Goal: Task Accomplishment & Management: Manage account settings

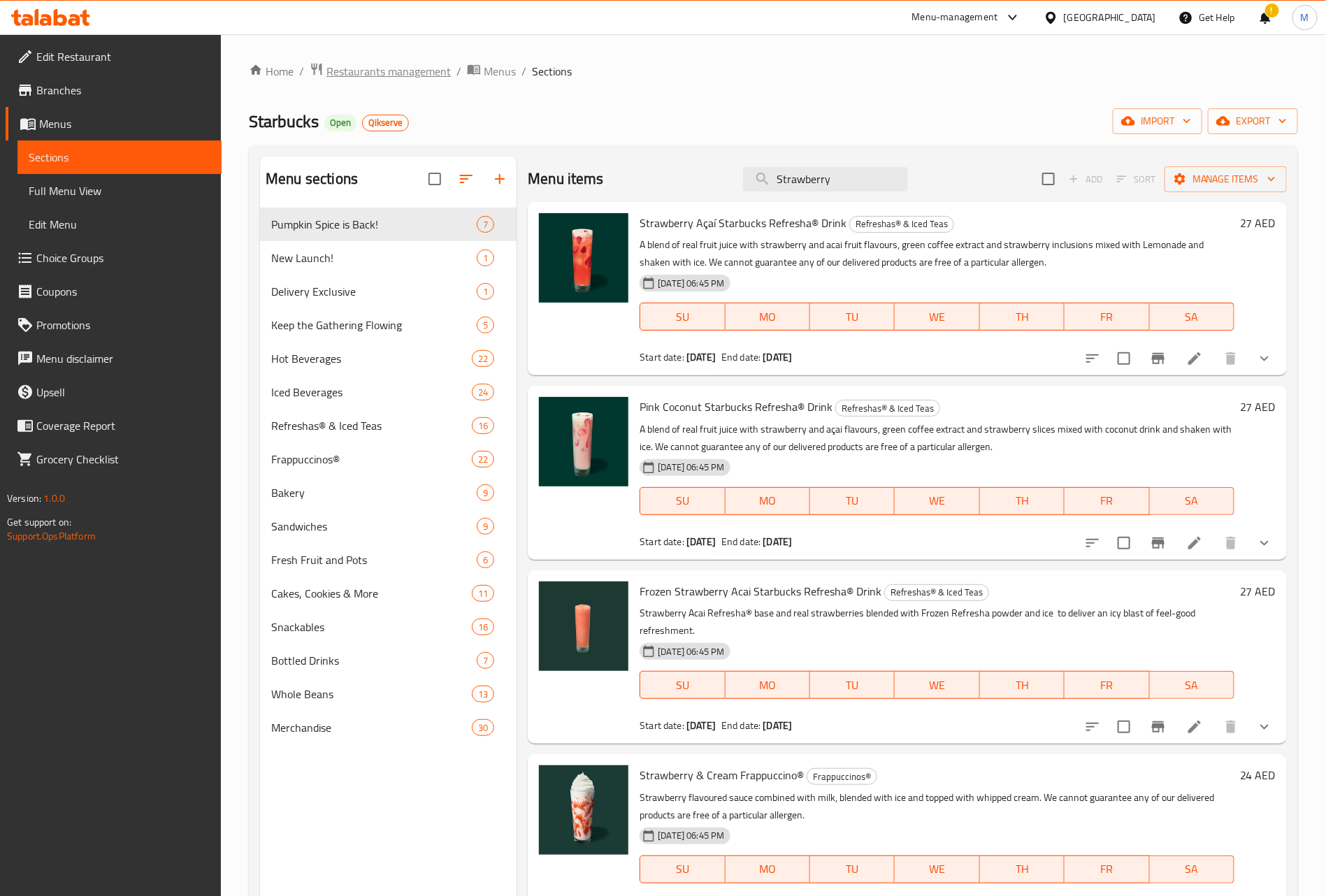
click at [364, 67] on span "Restaurants management" at bounding box center [389, 71] width 124 height 17
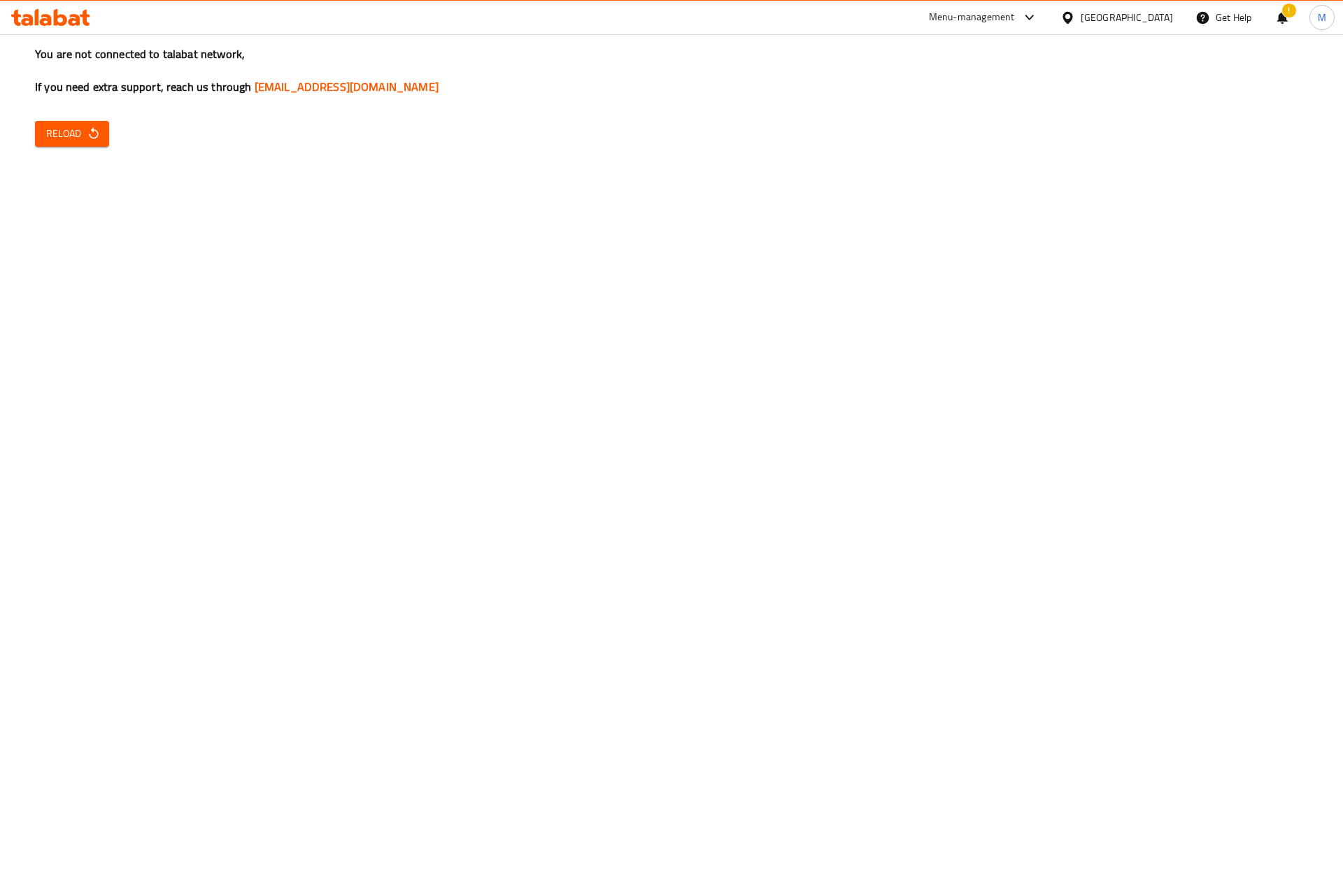
click at [18, 82] on div "You are not connected to talabat network, If you need extra support, reach us t…" at bounding box center [671, 448] width 1343 height 896
click at [67, 121] on button "Reload" at bounding box center [72, 133] width 74 height 26
click at [84, 128] on span "Reload" at bounding box center [72, 134] width 52 height 18
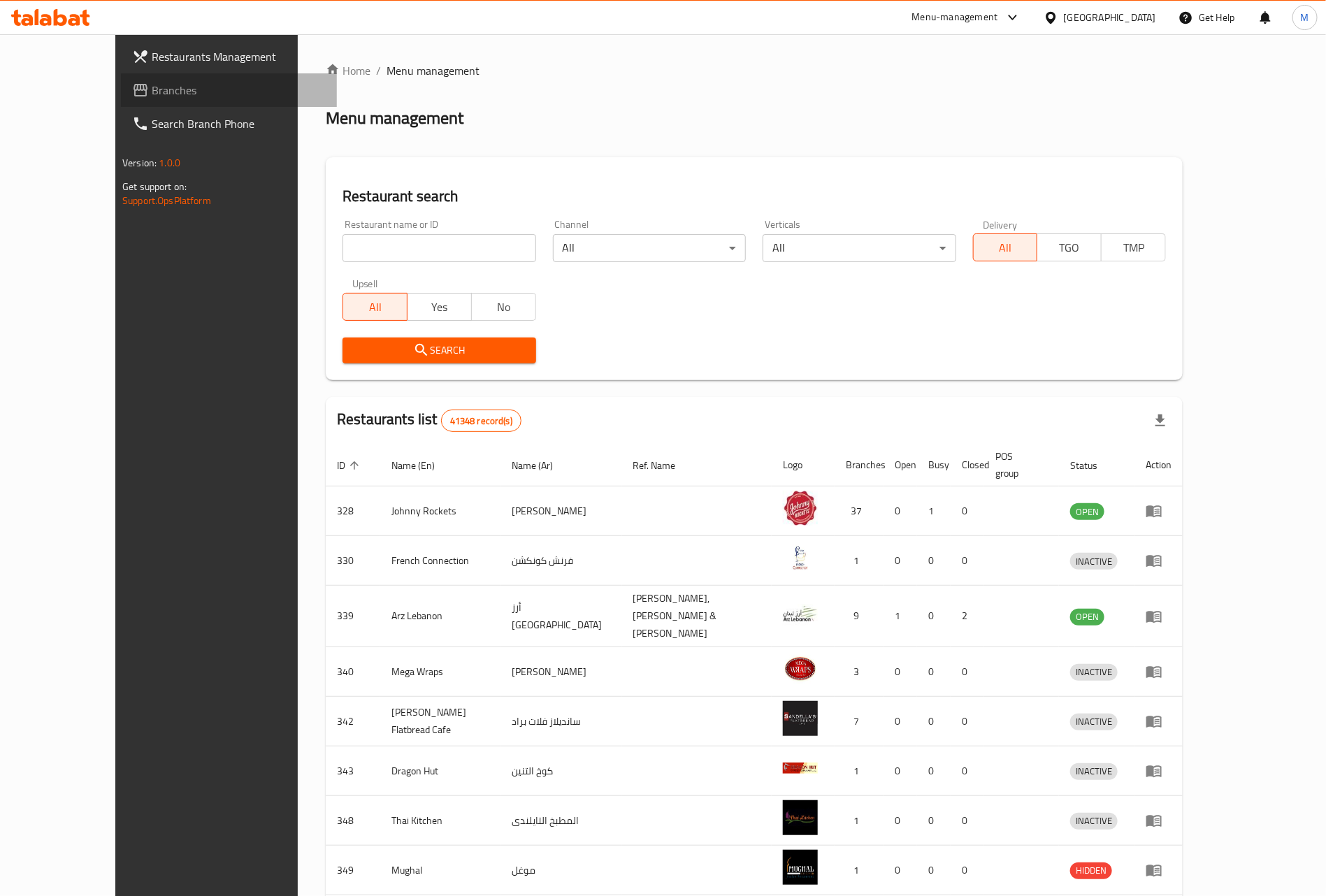
drag, startPoint x: 24, startPoint y: 96, endPoint x: 86, endPoint y: 110, distance: 63.6
click at [132, 96] on icon at bounding box center [140, 90] width 17 height 17
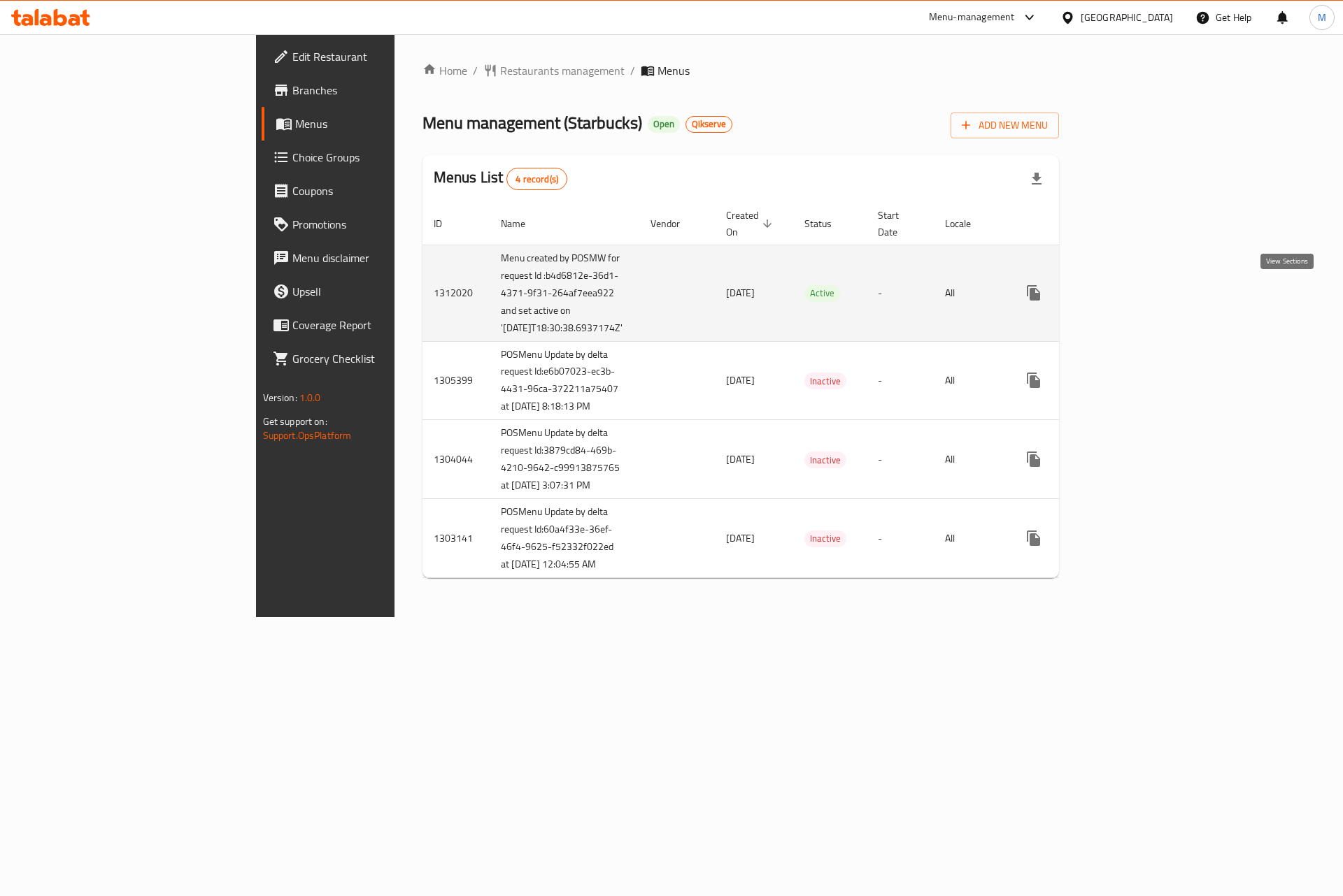
click at [1143, 290] on icon "enhanced table" at bounding box center [1134, 292] width 17 height 17
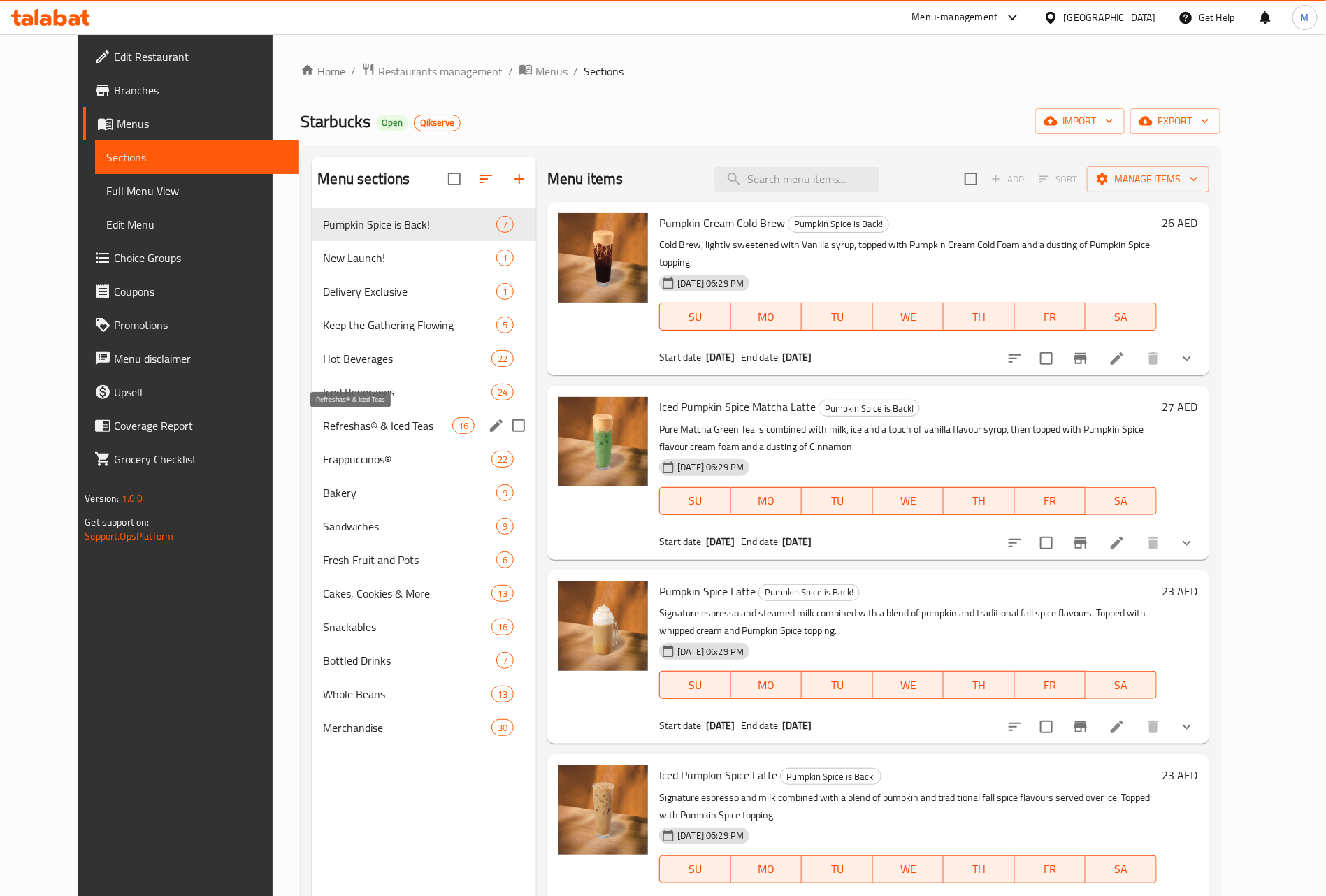
click at [323, 418] on span "Refreshas® & Iced Teas" at bounding box center [387, 426] width 130 height 17
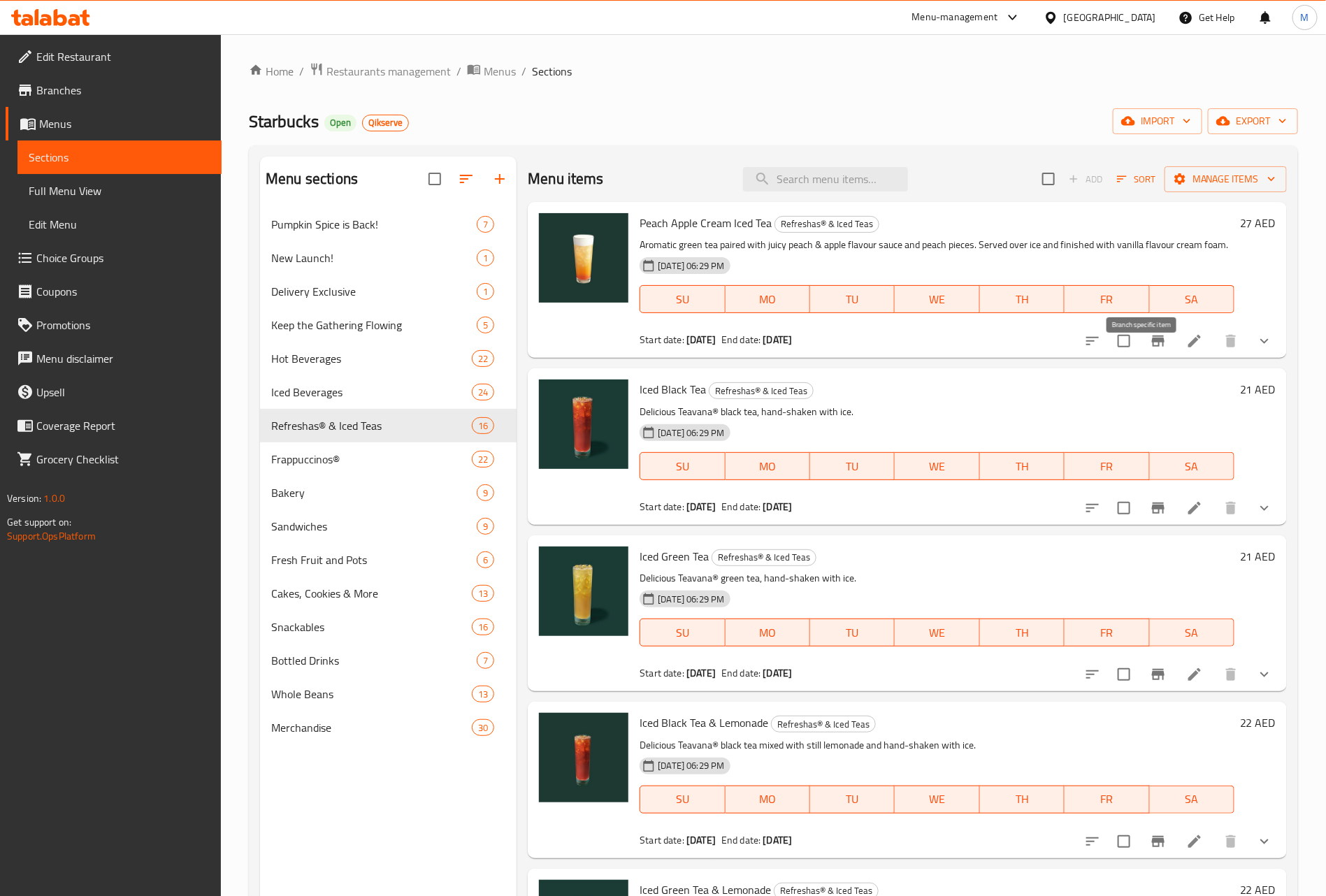
click at [1150, 350] on icon "Branch-specific-item" at bounding box center [1158, 341] width 17 height 17
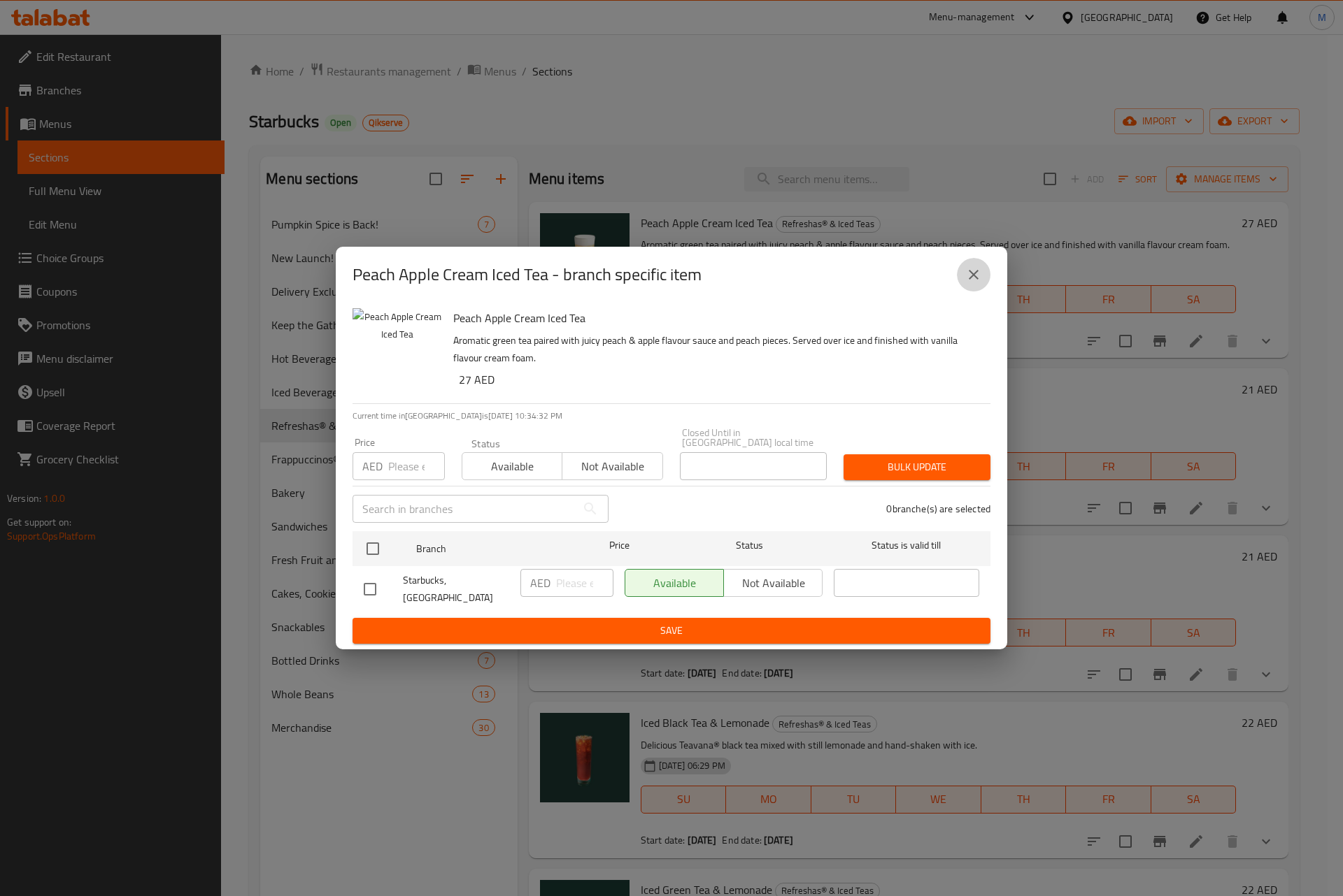
click at [973, 279] on icon "close" at bounding box center [973, 275] width 17 height 17
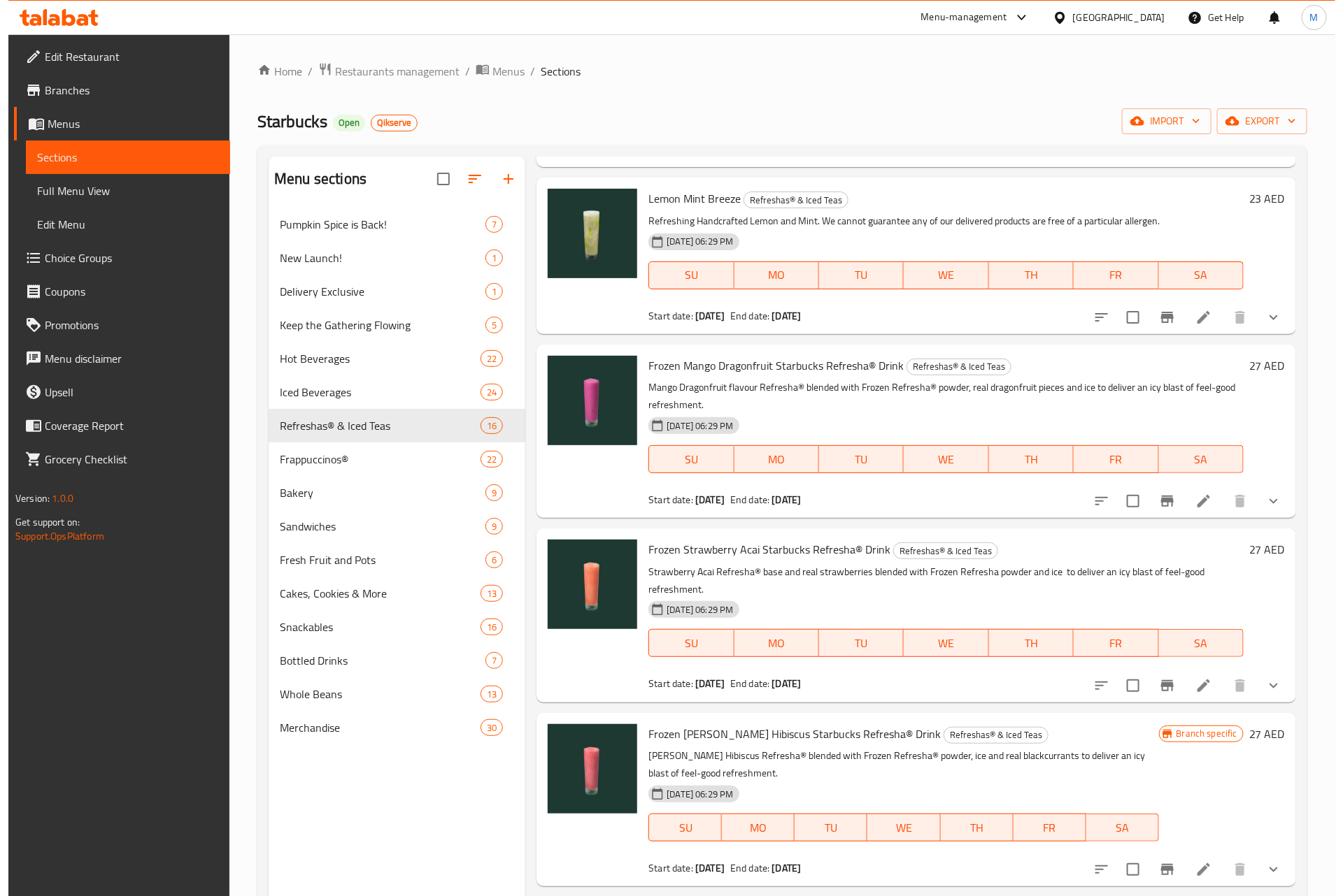
scroll to position [1996, 0]
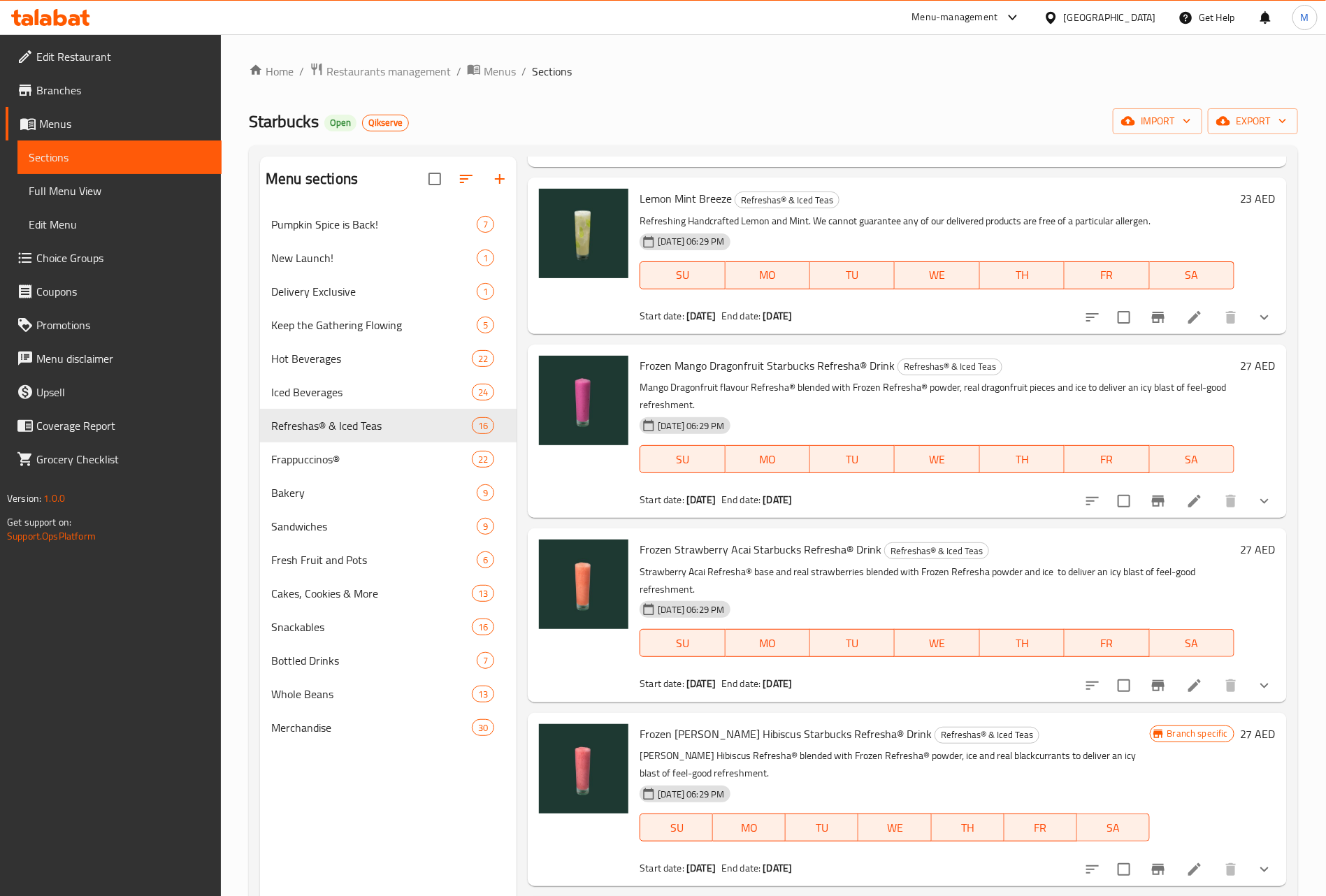
click at [1150, 493] on icon "Branch-specific-item" at bounding box center [1158, 501] width 17 height 17
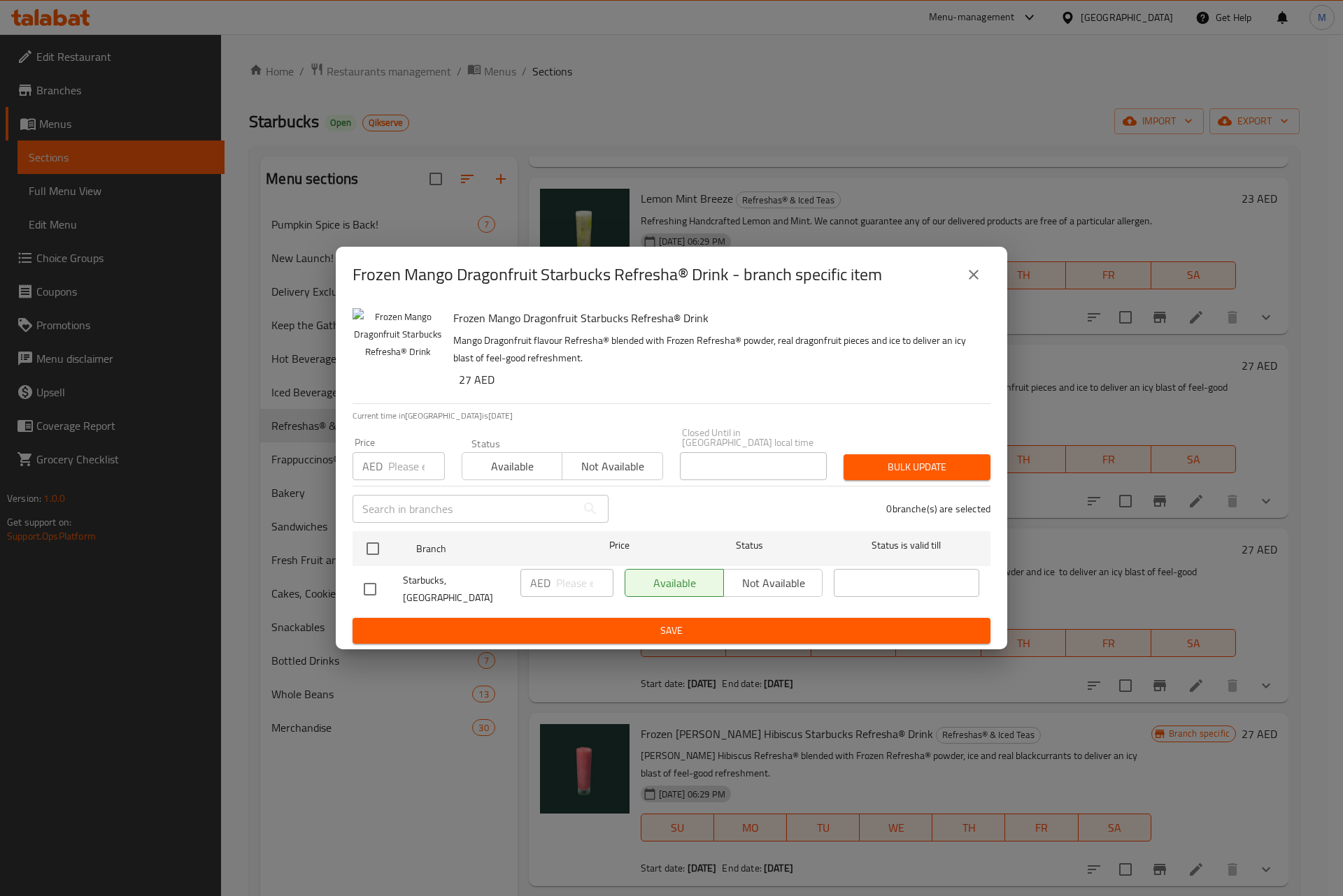
click at [982, 277] on button "close" at bounding box center [973, 274] width 33 height 33
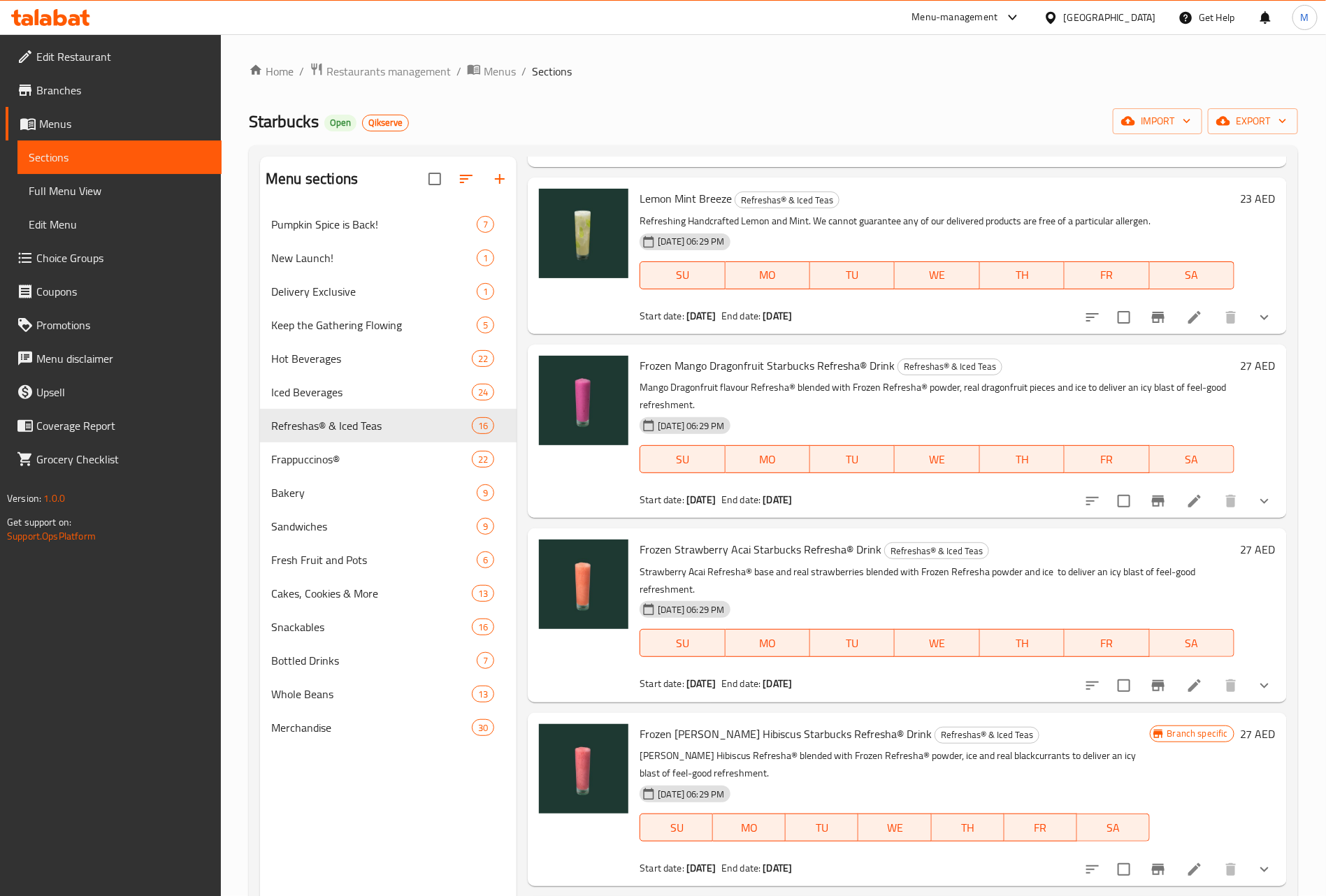
click at [1152, 681] on icon "Branch-specific-item" at bounding box center [1158, 686] width 13 height 11
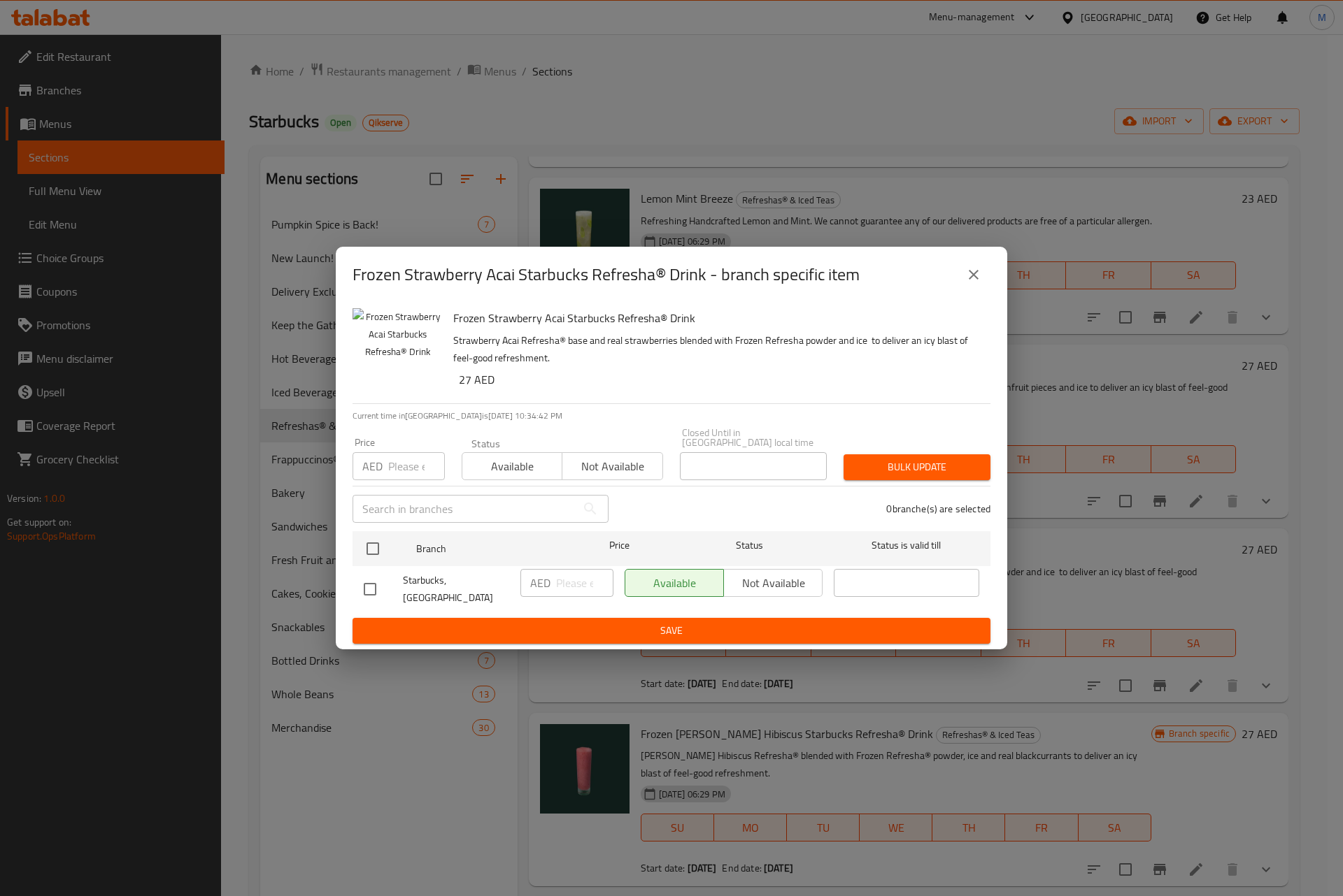
click at [971, 279] on icon "close" at bounding box center [973, 275] width 17 height 17
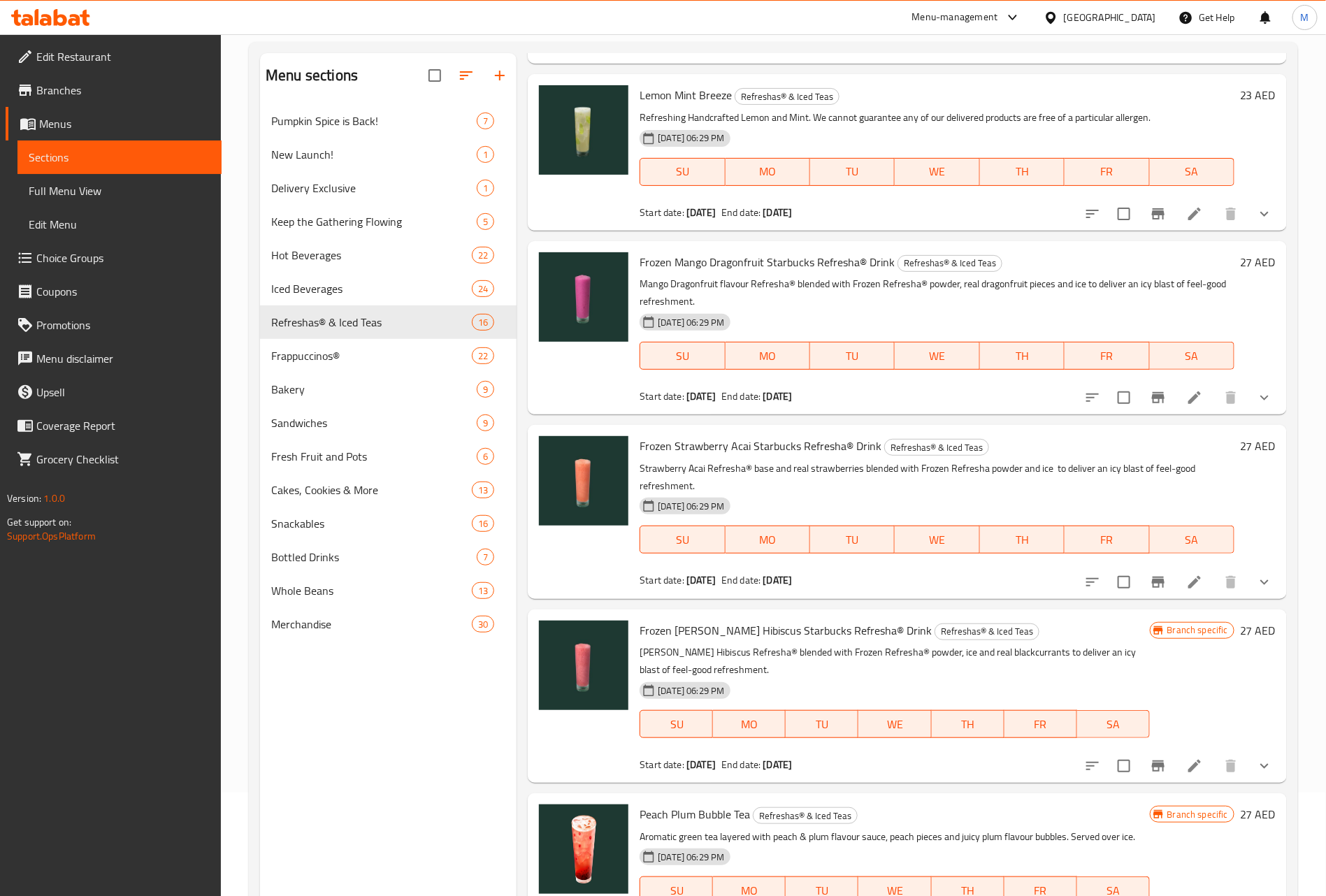
scroll to position [195, 0]
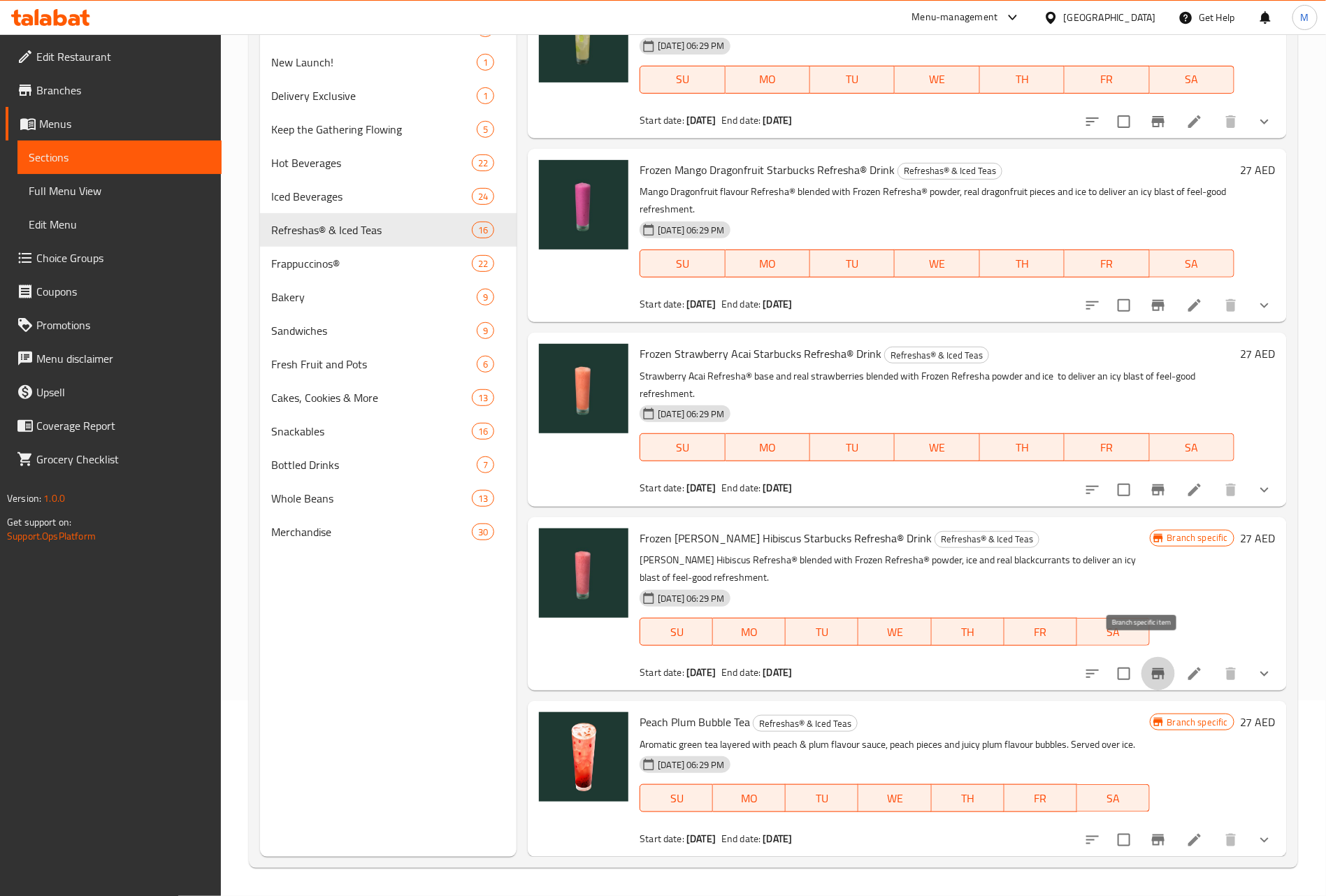
click at [1150, 666] on icon "Branch-specific-item" at bounding box center [1158, 674] width 17 height 17
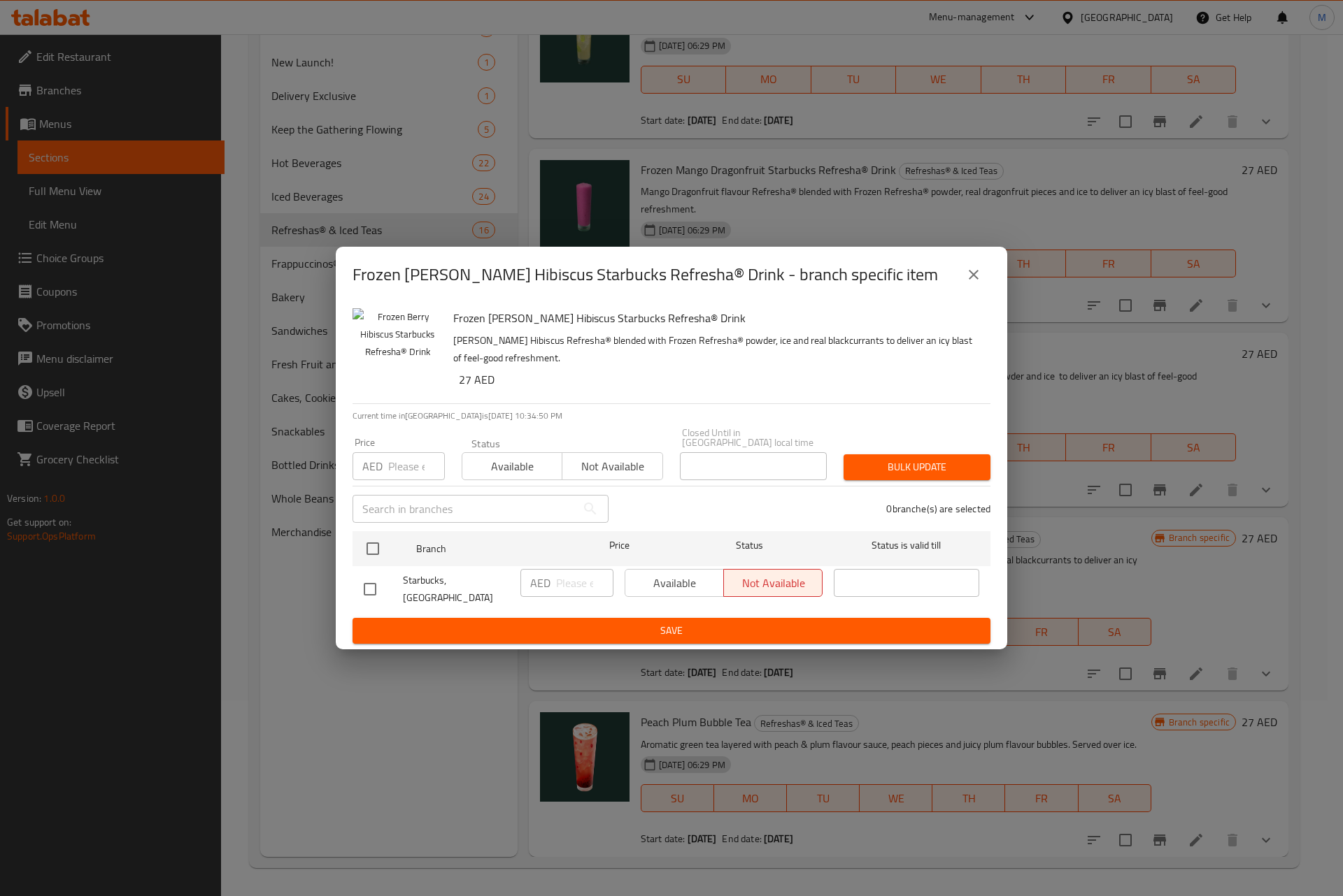
click at [972, 283] on icon "close" at bounding box center [973, 275] width 17 height 17
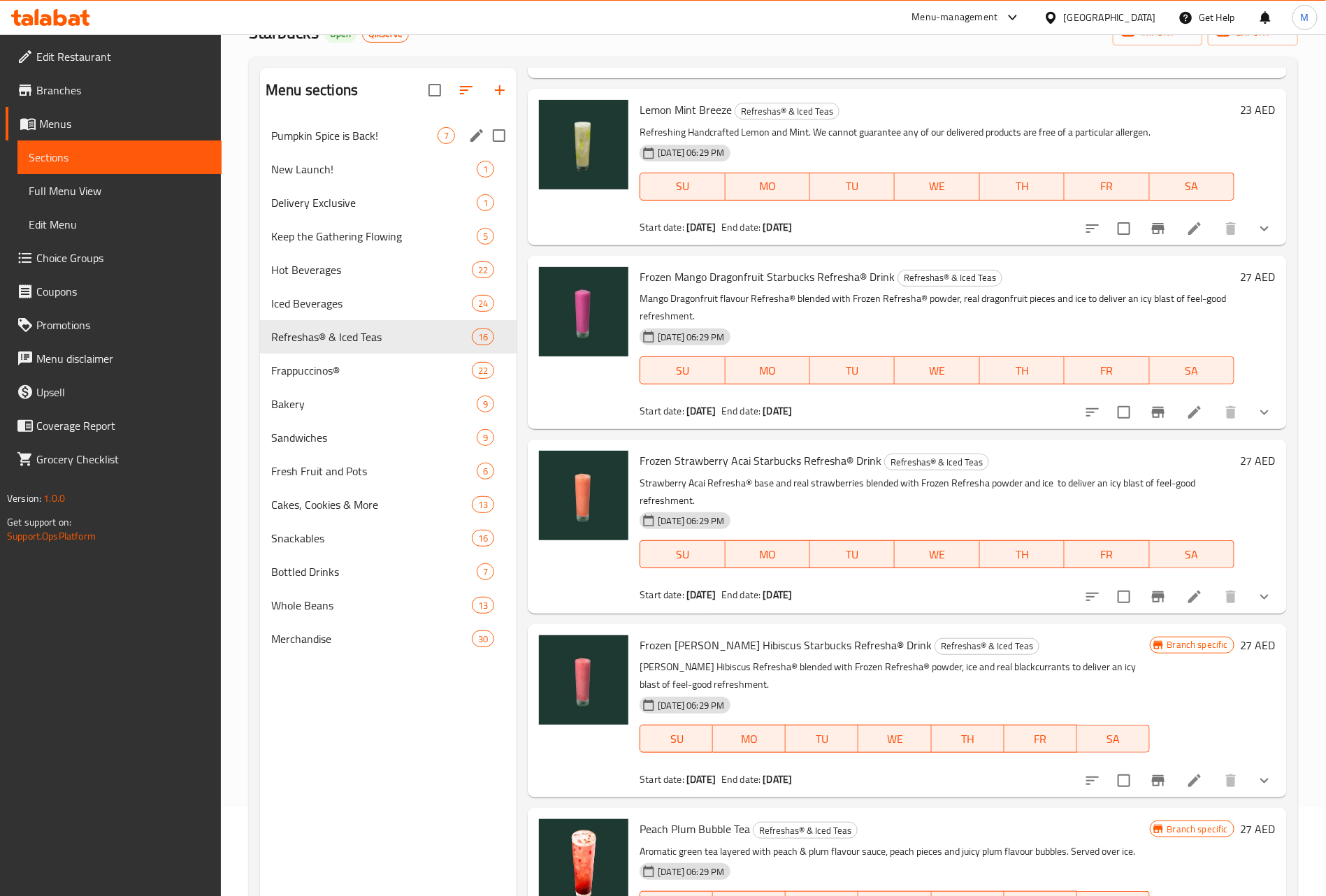
scroll to position [0, 0]
